Goal: Ask a question

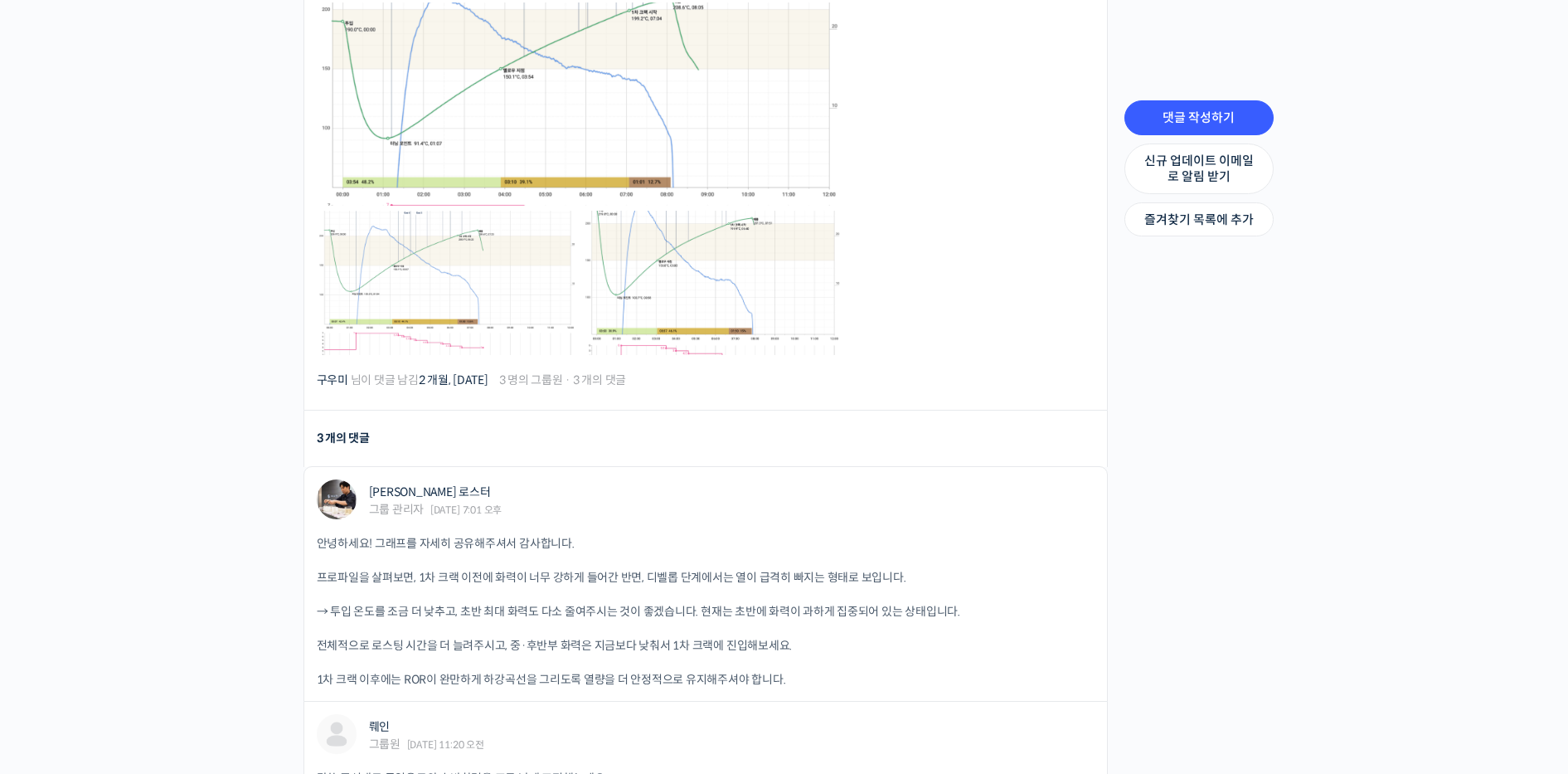
scroll to position [664, 0]
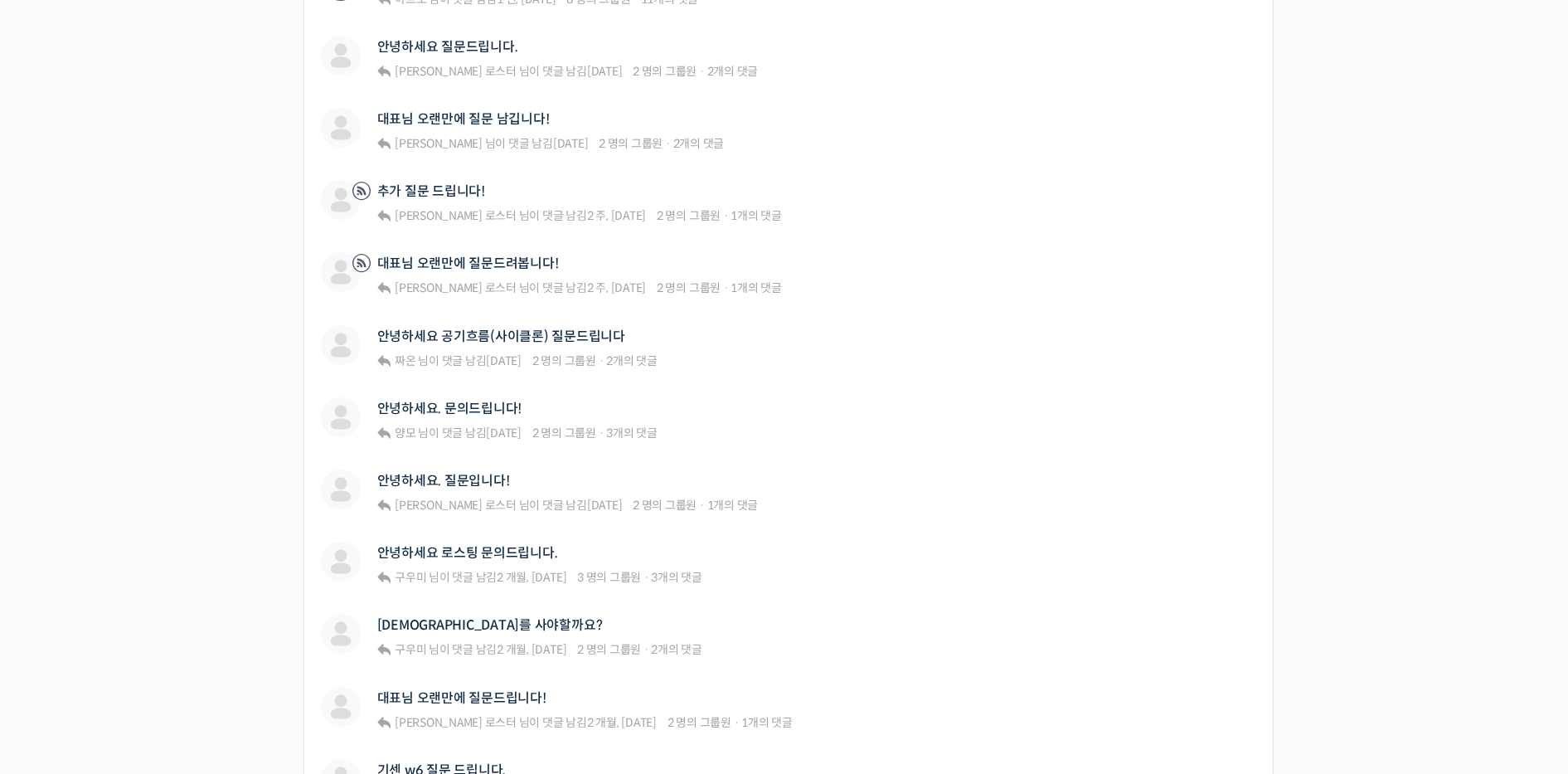
scroll to position [1137, 0]
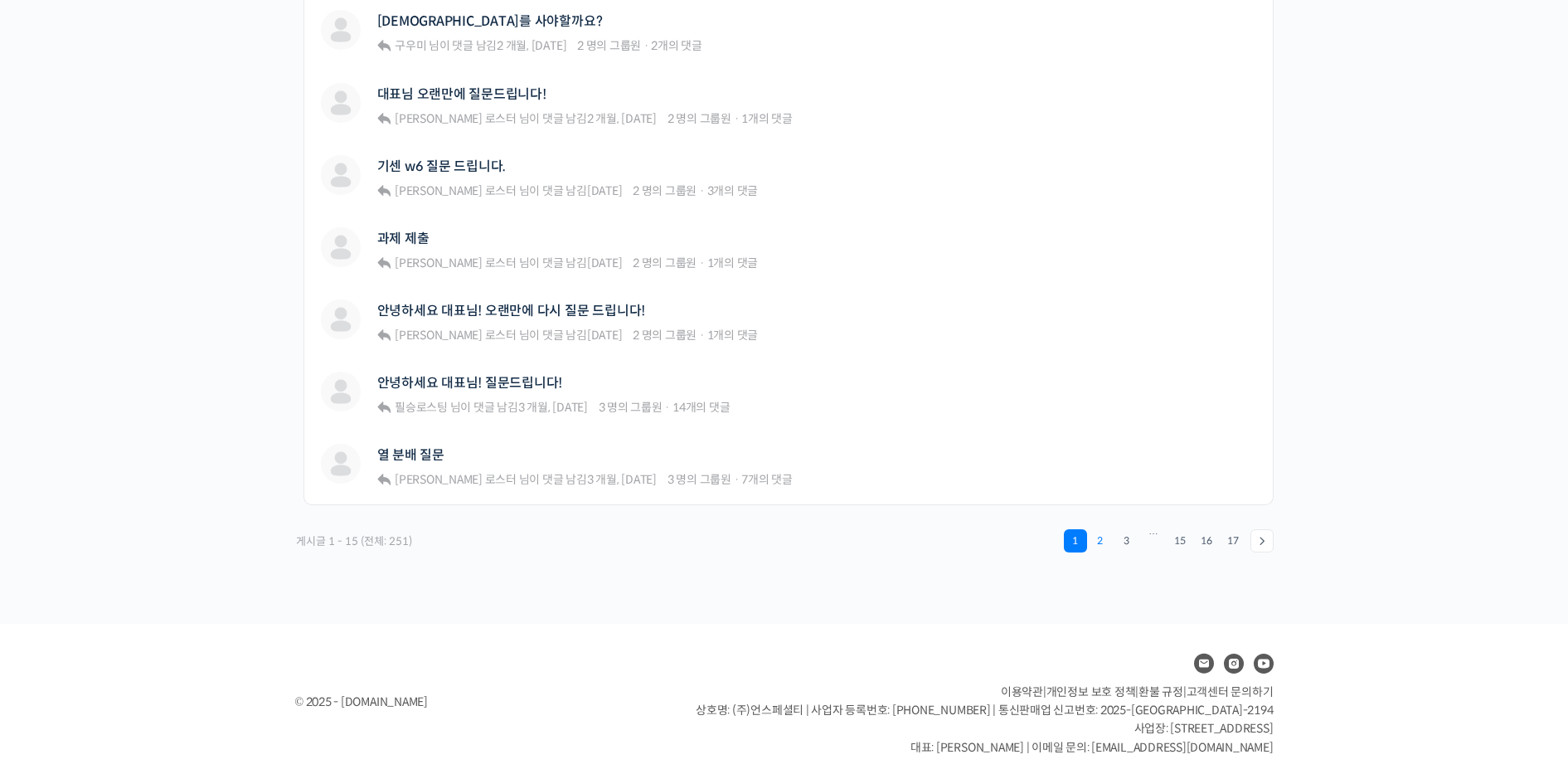
click at [1097, 531] on link "2" at bounding box center [1099, 540] width 23 height 23
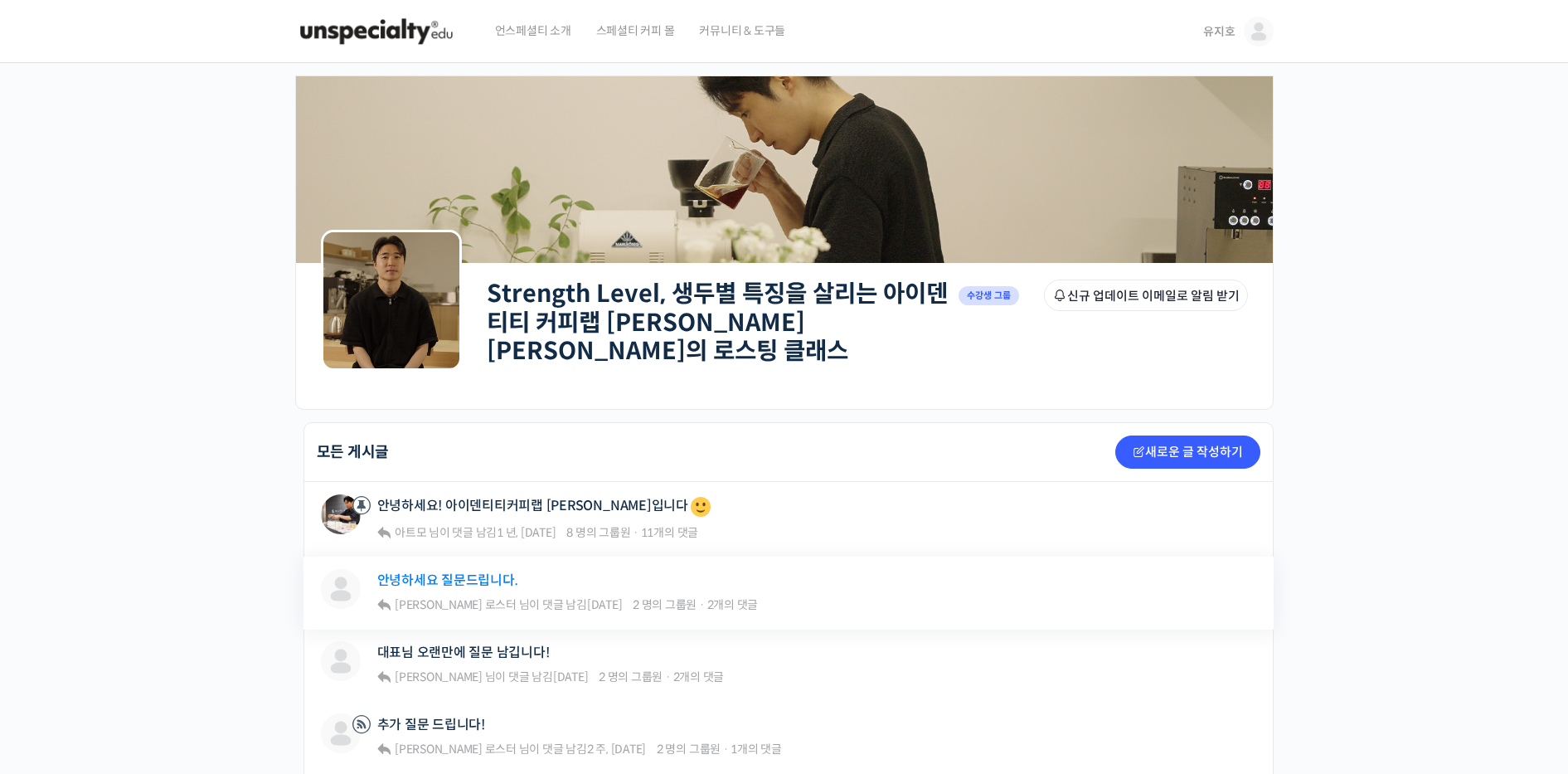
click at [418, 573] on link "안녕하세요 질문드립니다." at bounding box center [448, 580] width 141 height 15
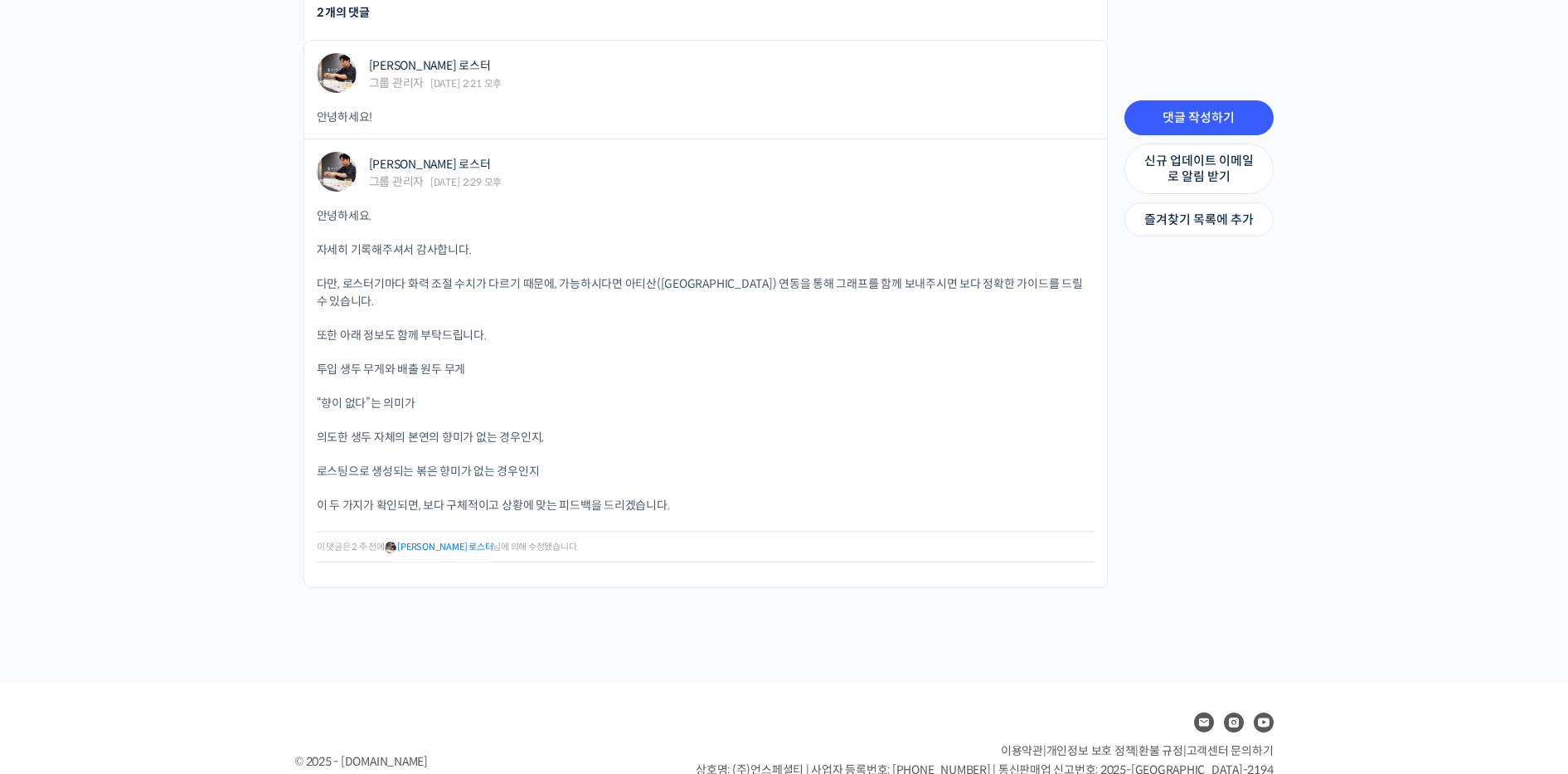
scroll to position [1920, 0]
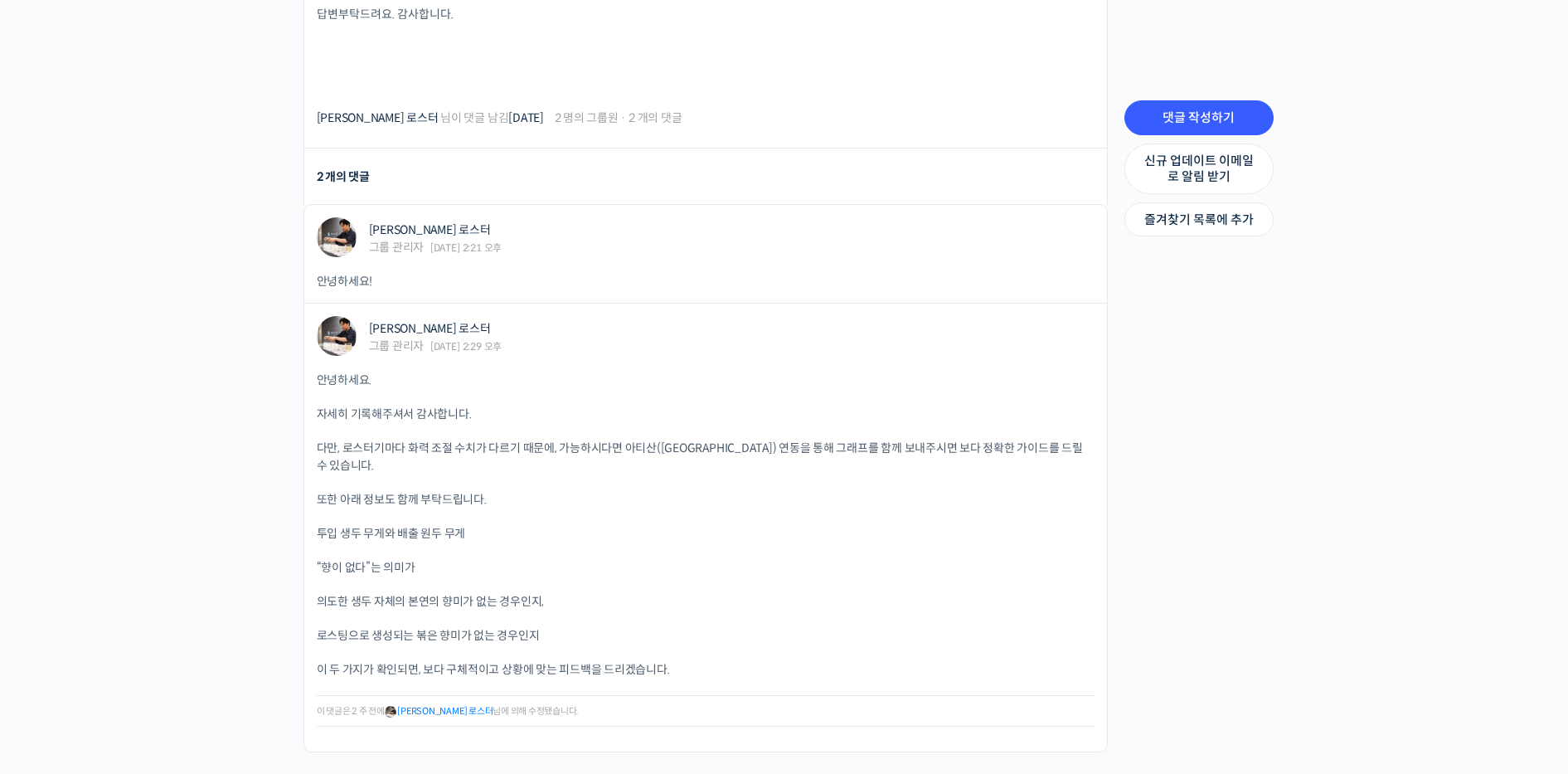
drag, startPoint x: 23, startPoint y: 0, endPoint x: 26, endPoint y: 14, distance: 14.3
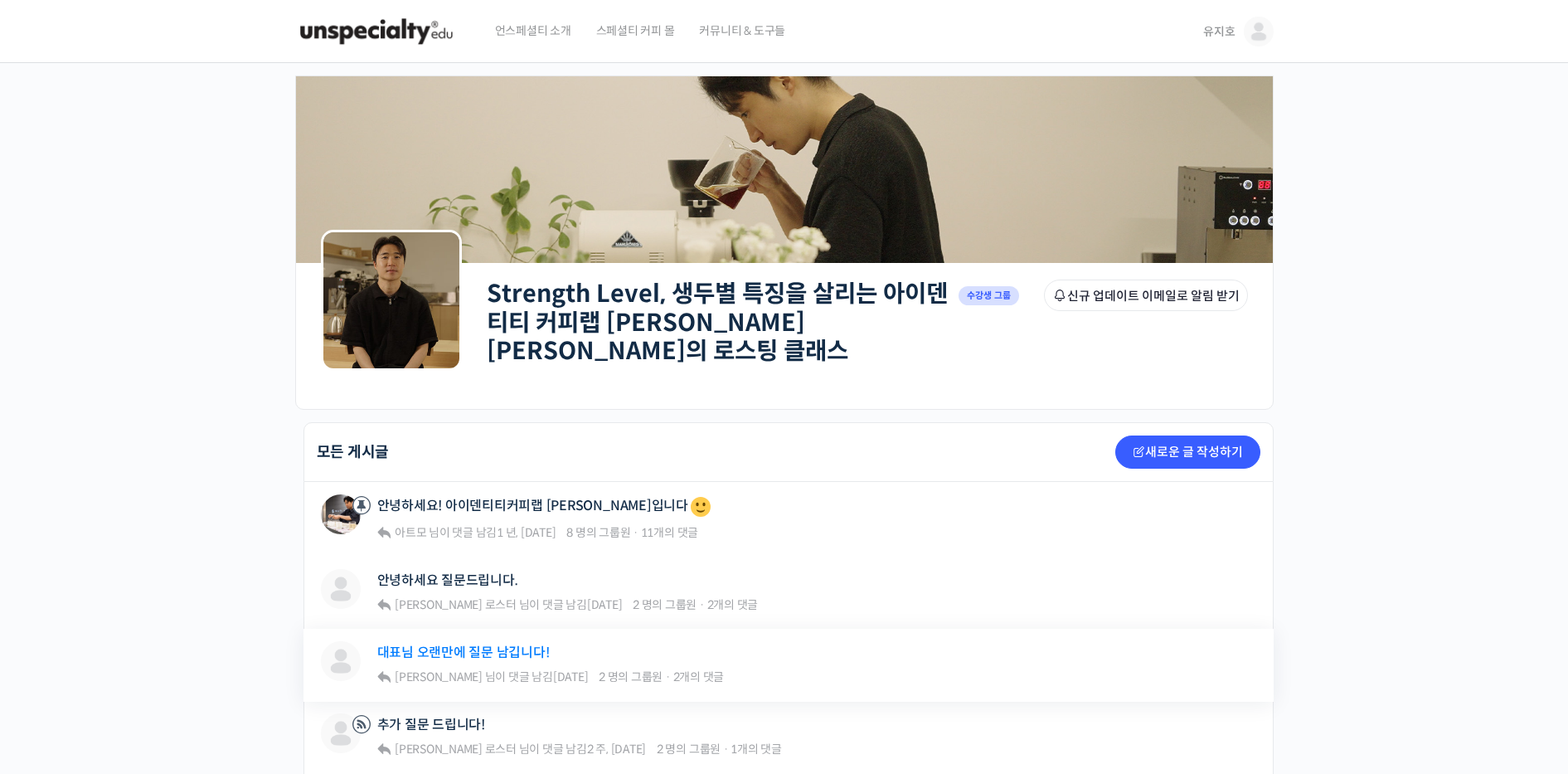
click at [515, 647] on link "대표님 오랜만에 질문 남깁니다!" at bounding box center [463, 652] width 172 height 15
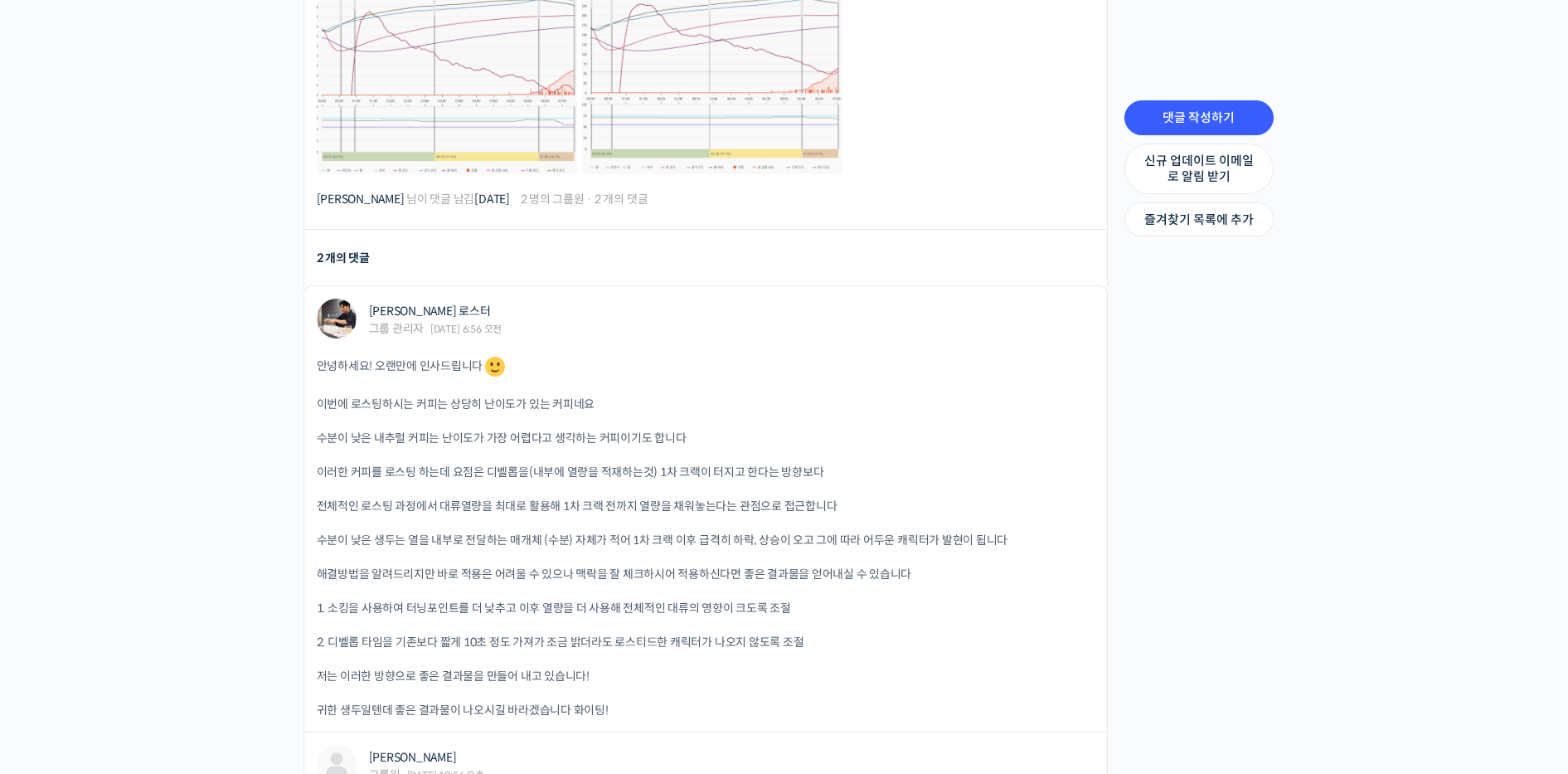
scroll to position [1033, 0]
